Goal: Browse casually

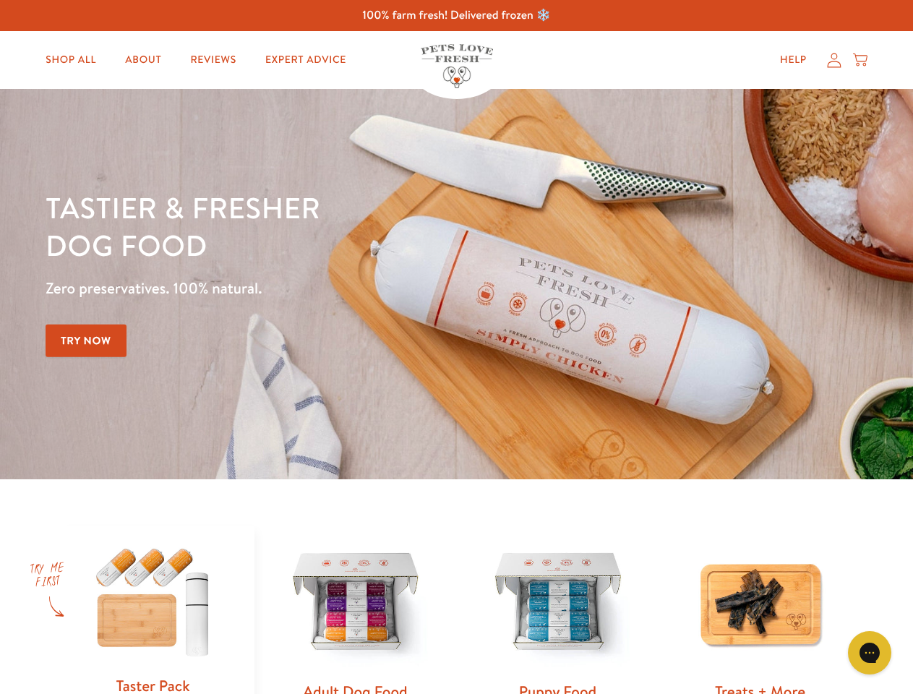
click at [456, 347] on div "Tastier & fresher dog food Zero preservatives. 100% natural. Try Now" at bounding box center [320, 284] width 548 height 191
click at [869, 652] on icon "Gorgias live chat" at bounding box center [869, 652] width 14 height 14
